Goal: Task Accomplishment & Management: Manage account settings

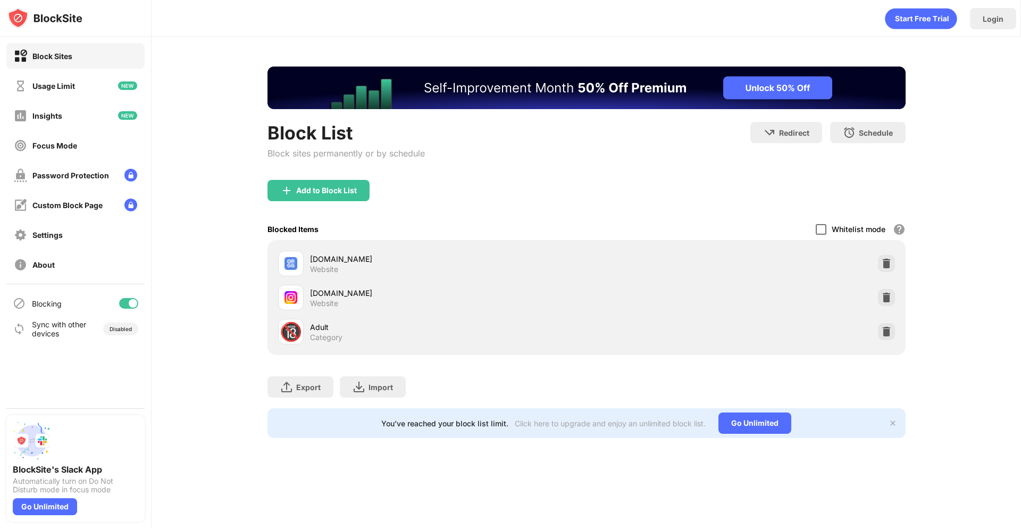
click at [817, 234] on div at bounding box center [821, 229] width 11 height 11
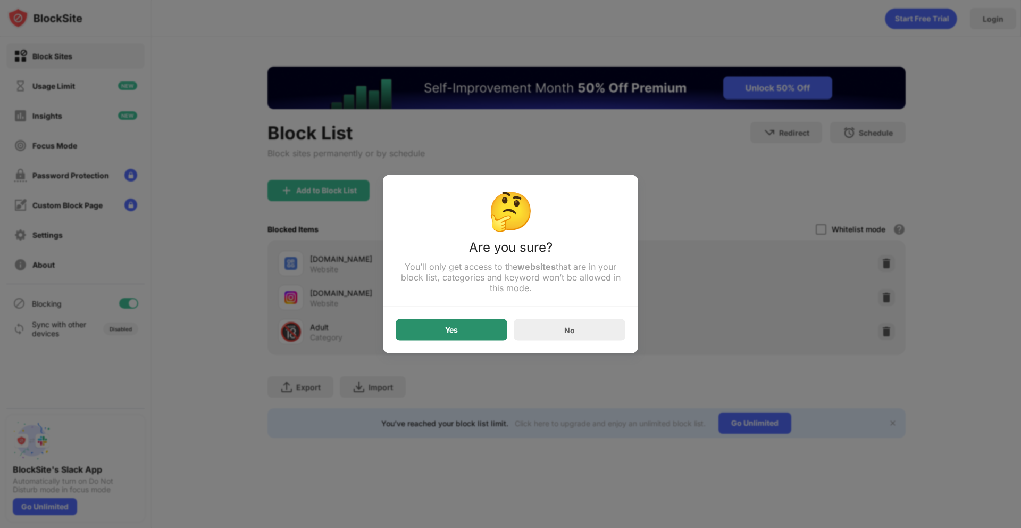
click at [442, 329] on div "Yes" at bounding box center [452, 329] width 112 height 21
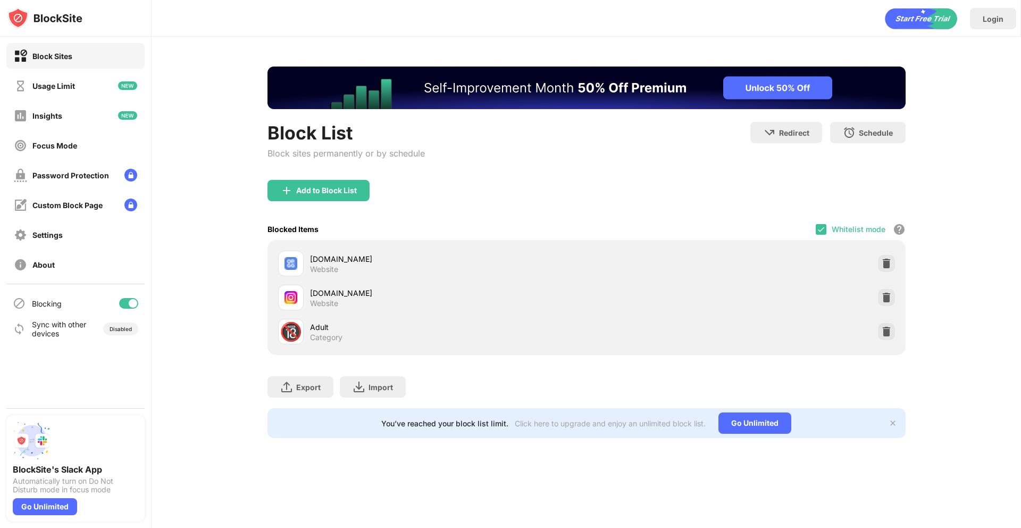
click at [813, 229] on div "Blocked Items Whitelist mode Block all websites except for those in your whitel…" at bounding box center [587, 229] width 638 height 22
click at [817, 228] on div "Whitelist mode Block all websites except for those in your whitelist. Whitelist…" at bounding box center [861, 229] width 90 height 22
click at [817, 228] on div at bounding box center [821, 229] width 11 height 11
